Goal: Information Seeking & Learning: Find specific page/section

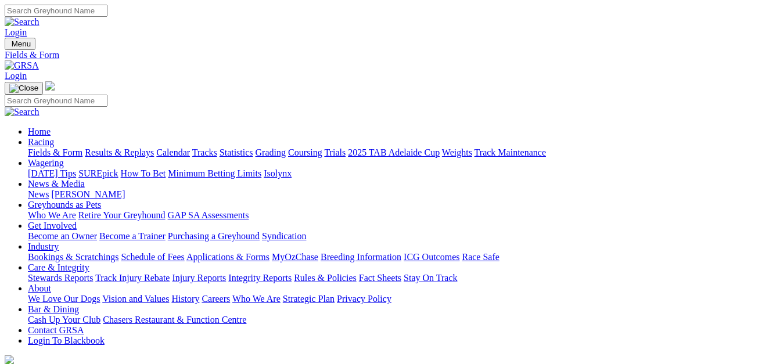
select select "NSW"
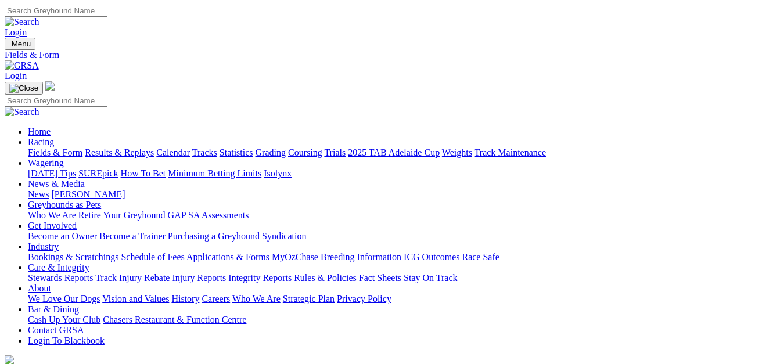
select select "QLD"
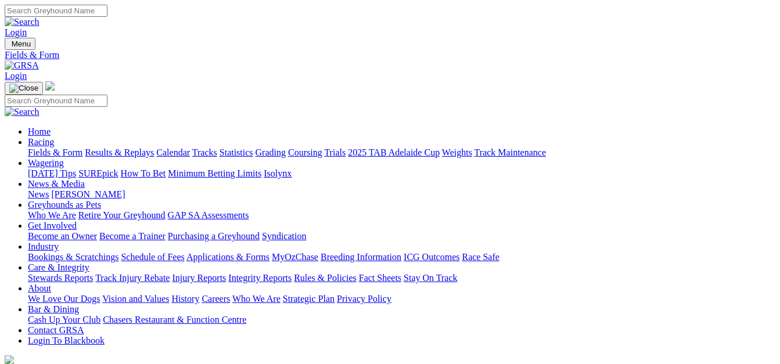
select select "TAS"
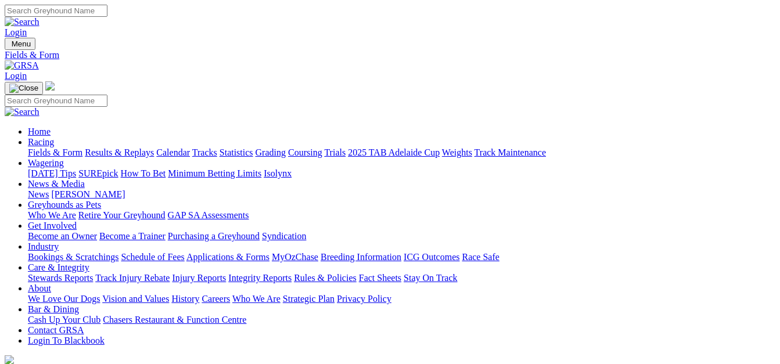
select select "WA"
